Goal: Complete application form

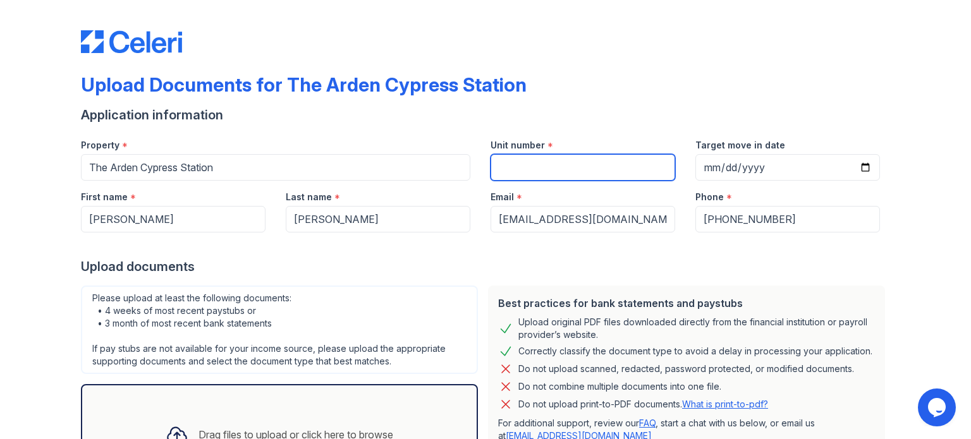
click at [554, 164] on input "Unit number" at bounding box center [583, 167] width 185 height 27
type input "411"
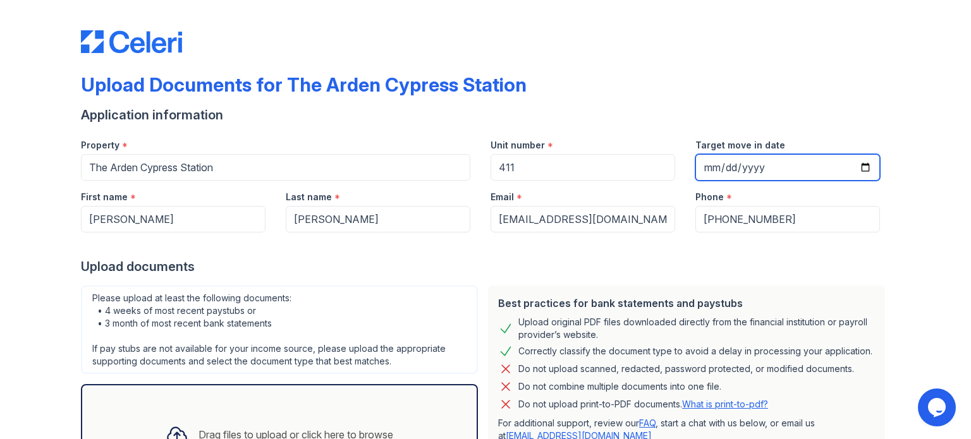
click at [712, 169] on input "Target move in date" at bounding box center [787, 167] width 185 height 27
type input "[DATE]"
click at [595, 269] on div "Upload documents" at bounding box center [485, 267] width 809 height 18
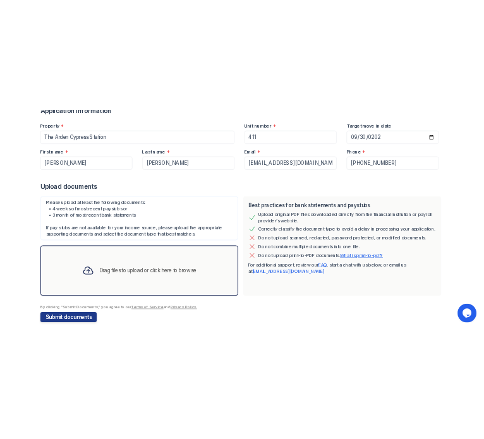
scroll to position [123, 0]
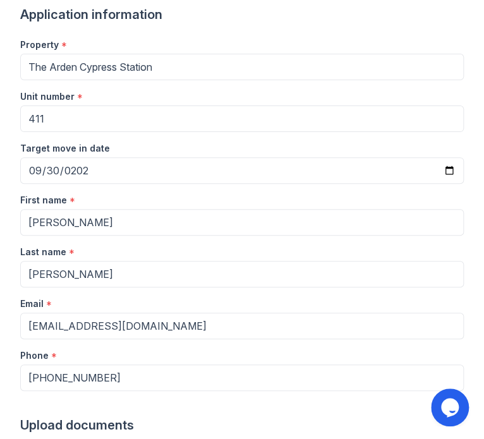
click at [290, 391] on div at bounding box center [242, 403] width 444 height 25
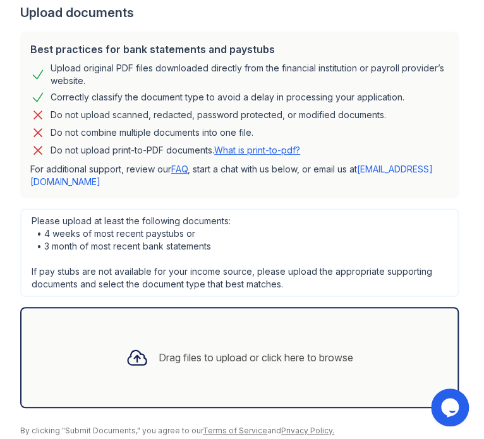
scroll to position [558, 0]
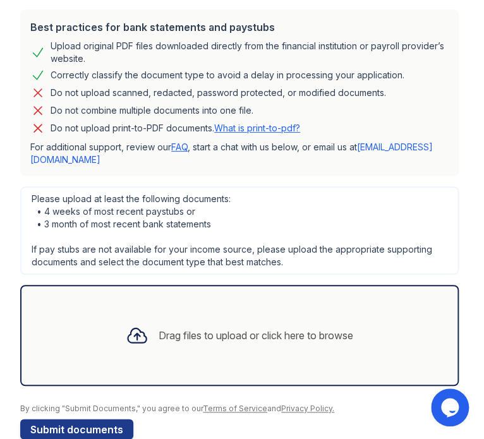
click at [140, 324] on icon at bounding box center [137, 335] width 23 height 23
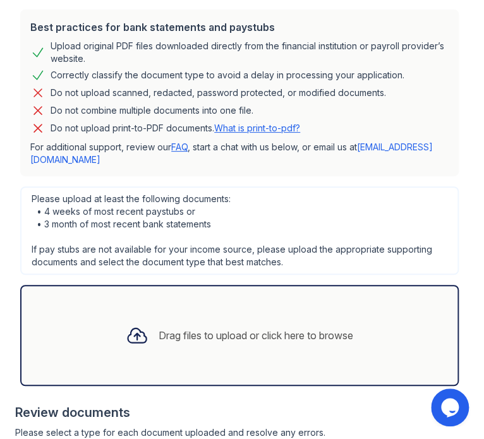
click at [198, 328] on div "Drag files to upload or click here to browse" at bounding box center [256, 335] width 195 height 15
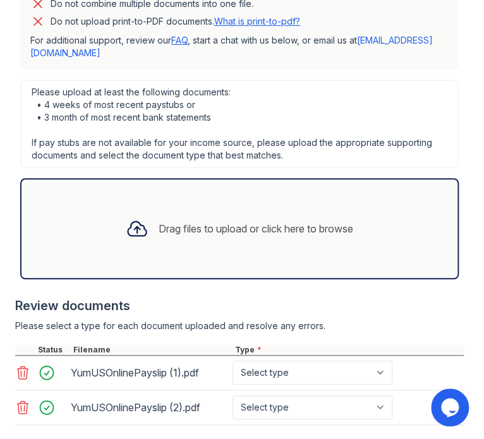
scroll to position [711, 0]
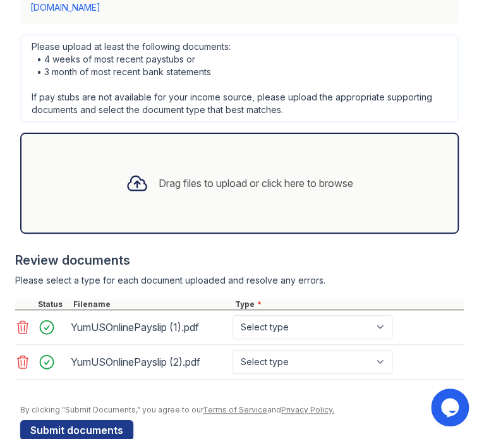
click at [130, 179] on div "Drag files to upload or click here to browse" at bounding box center [240, 183] width 248 height 43
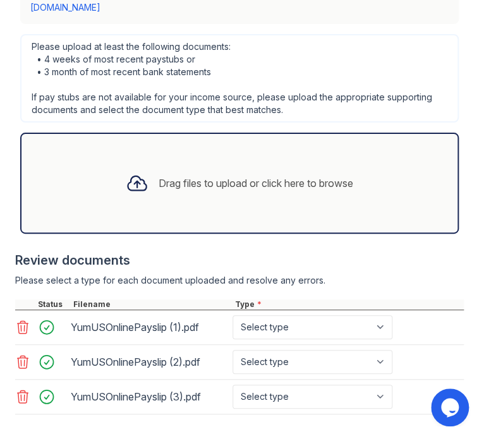
click at [168, 162] on div "Drag files to upload or click here to browse" at bounding box center [240, 183] width 248 height 43
click at [198, 162] on div "Drag files to upload or click here to browse" at bounding box center [240, 183] width 248 height 43
click at [207, 171] on div "Drag files to upload or click here to browse" at bounding box center [240, 183] width 248 height 43
click at [143, 170] on div at bounding box center [137, 183] width 33 height 33
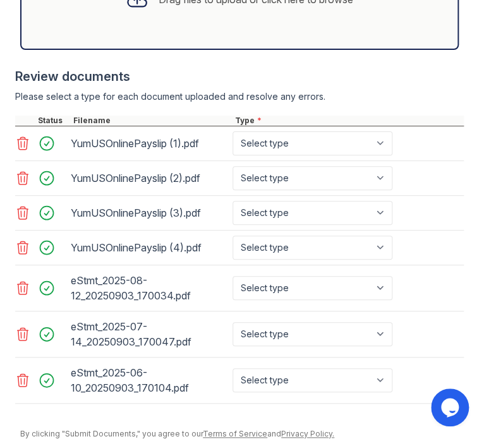
scroll to position [913, 0]
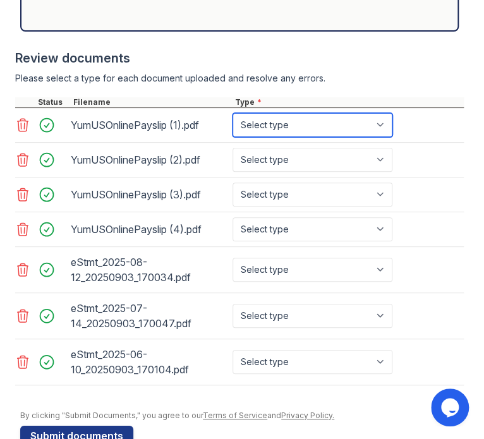
click at [274, 113] on select "Select type Paystub Bank Statement Offer Letter Tax Documents Benefit Award Let…" at bounding box center [313, 125] width 160 height 24
select select "paystub"
click at [233, 113] on select "Select type Paystub Bank Statement Offer Letter Tax Documents Benefit Award Let…" at bounding box center [313, 125] width 160 height 24
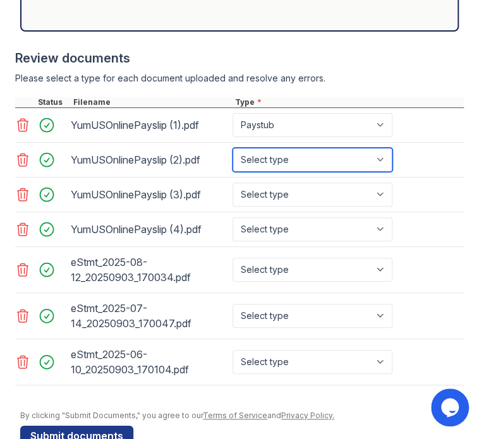
click at [274, 148] on select "Select type Paystub Bank Statement Offer Letter Tax Documents Benefit Award Let…" at bounding box center [313, 160] width 160 height 24
select select "paystub"
click at [233, 148] on select "Select type Paystub Bank Statement Offer Letter Tax Documents Benefit Award Let…" at bounding box center [313, 160] width 160 height 24
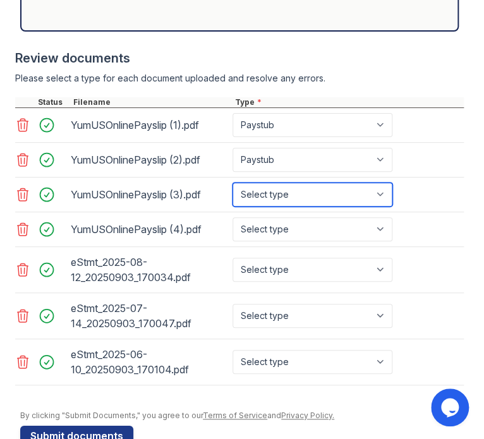
click at [274, 183] on select "Select type Paystub Bank Statement Offer Letter Tax Documents Benefit Award Let…" at bounding box center [313, 195] width 160 height 24
select select "paystub"
click at [233, 183] on select "Select type Paystub Bank Statement Offer Letter Tax Documents Benefit Award Let…" at bounding box center [313, 195] width 160 height 24
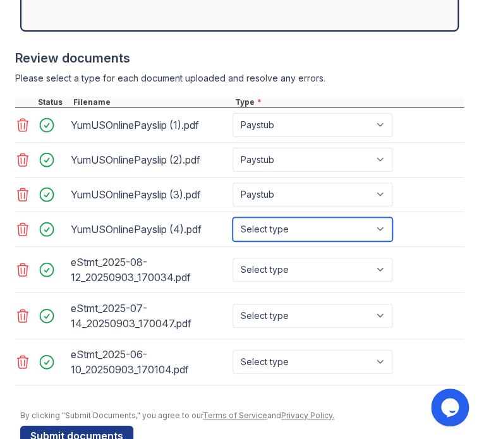
click at [274, 217] on select "Select type Paystub Bank Statement Offer Letter Tax Documents Benefit Award Let…" at bounding box center [313, 229] width 160 height 24
select select "paystub"
click at [233, 217] on select "Select type Paystub Bank Statement Offer Letter Tax Documents Benefit Award Let…" at bounding box center [313, 229] width 160 height 24
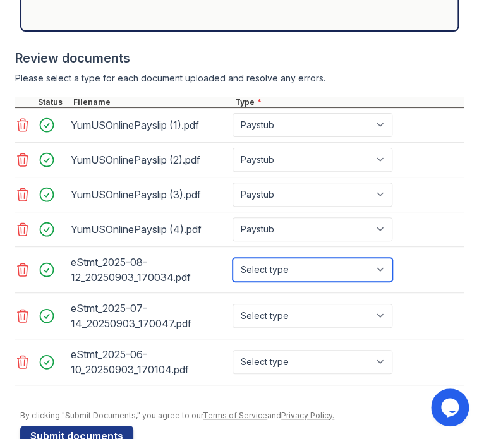
click at [276, 258] on select "Select type Paystub Bank Statement Offer Letter Tax Documents Benefit Award Let…" at bounding box center [313, 270] width 160 height 24
select select "bank_statement"
click at [233, 258] on select "Select type Paystub Bank Statement Offer Letter Tax Documents Benefit Award Let…" at bounding box center [313, 270] width 160 height 24
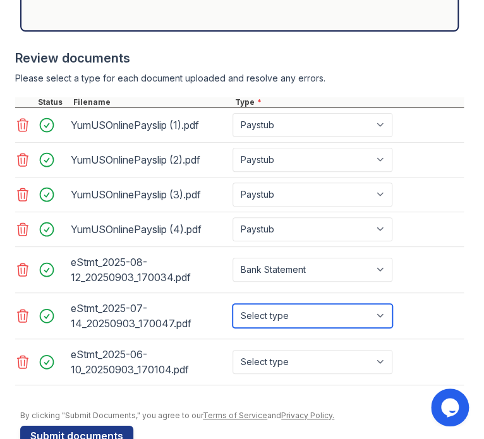
click at [277, 304] on select "Select type Paystub Bank Statement Offer Letter Tax Documents Benefit Award Let…" at bounding box center [313, 316] width 160 height 24
select select "bank_statement"
click at [233, 304] on select "Select type Paystub Bank Statement Offer Letter Tax Documents Benefit Award Let…" at bounding box center [313, 316] width 160 height 24
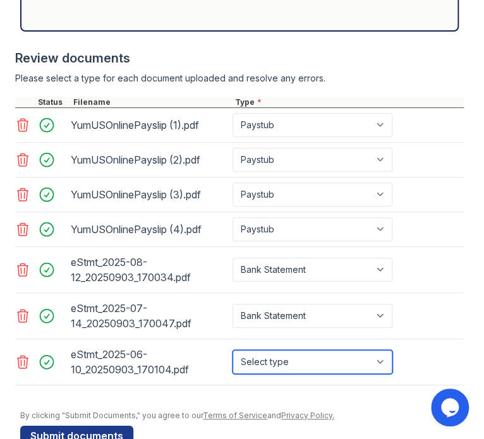
click at [279, 350] on select "Select type Paystub Bank Statement Offer Letter Tax Documents Benefit Award Let…" at bounding box center [313, 362] width 160 height 24
select select "bank_statement"
click at [233, 350] on select "Select type Paystub Bank Statement Offer Letter Tax Documents Benefit Award Let…" at bounding box center [313, 362] width 160 height 24
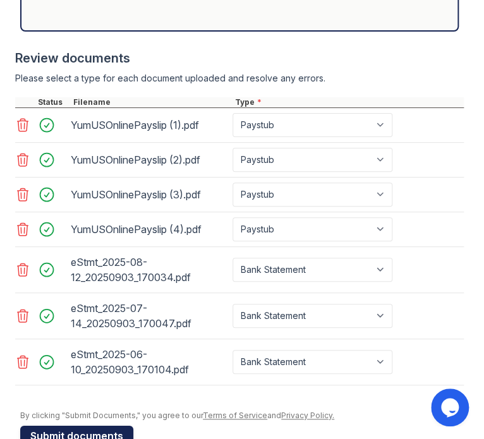
click at [87, 426] on button "Submit documents" at bounding box center [76, 436] width 113 height 20
